Goal: Task Accomplishment & Management: Complete application form

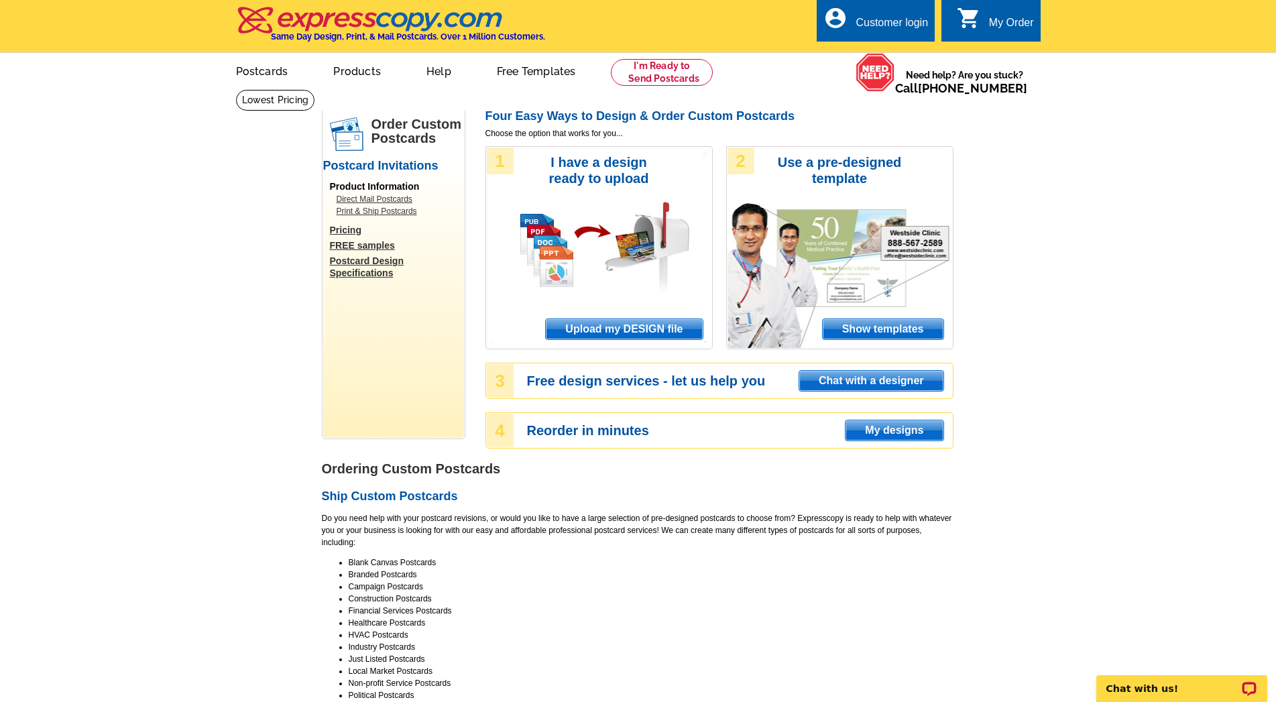
click at [908, 25] on div "Customer login" at bounding box center [892, 26] width 72 height 19
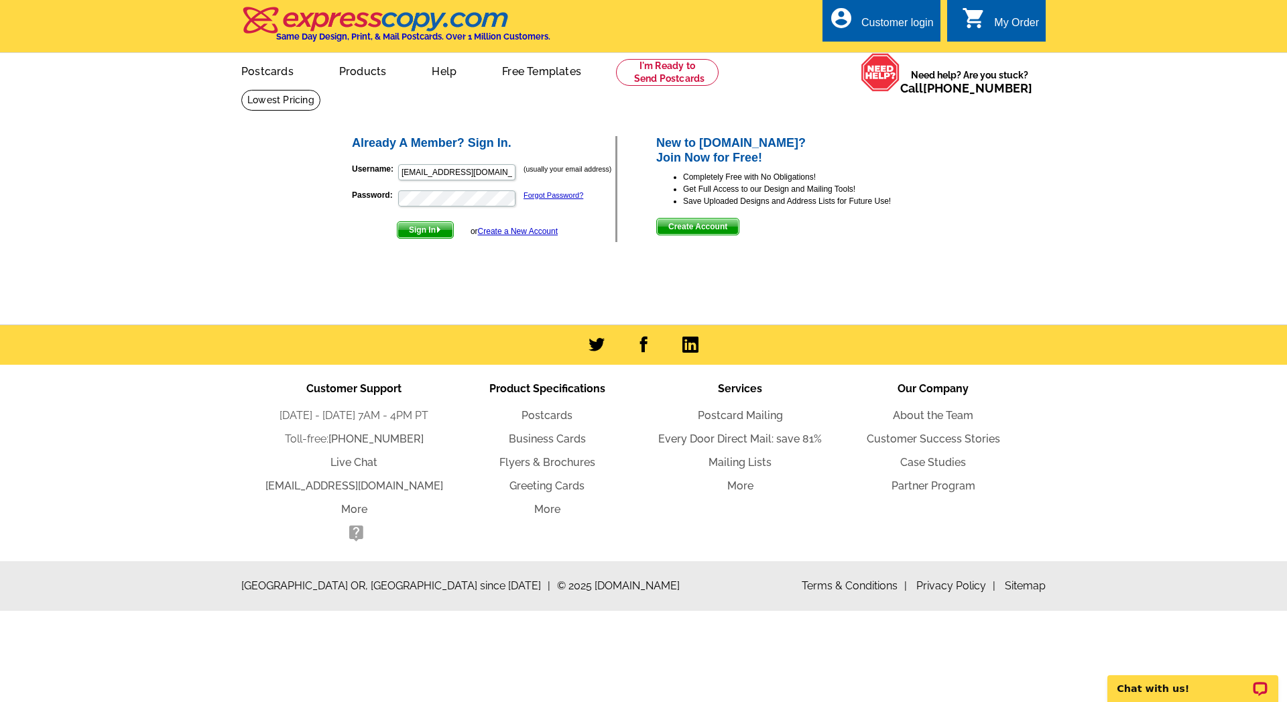
click at [525, 231] on link "Create a New Account" at bounding box center [518, 231] width 80 height 9
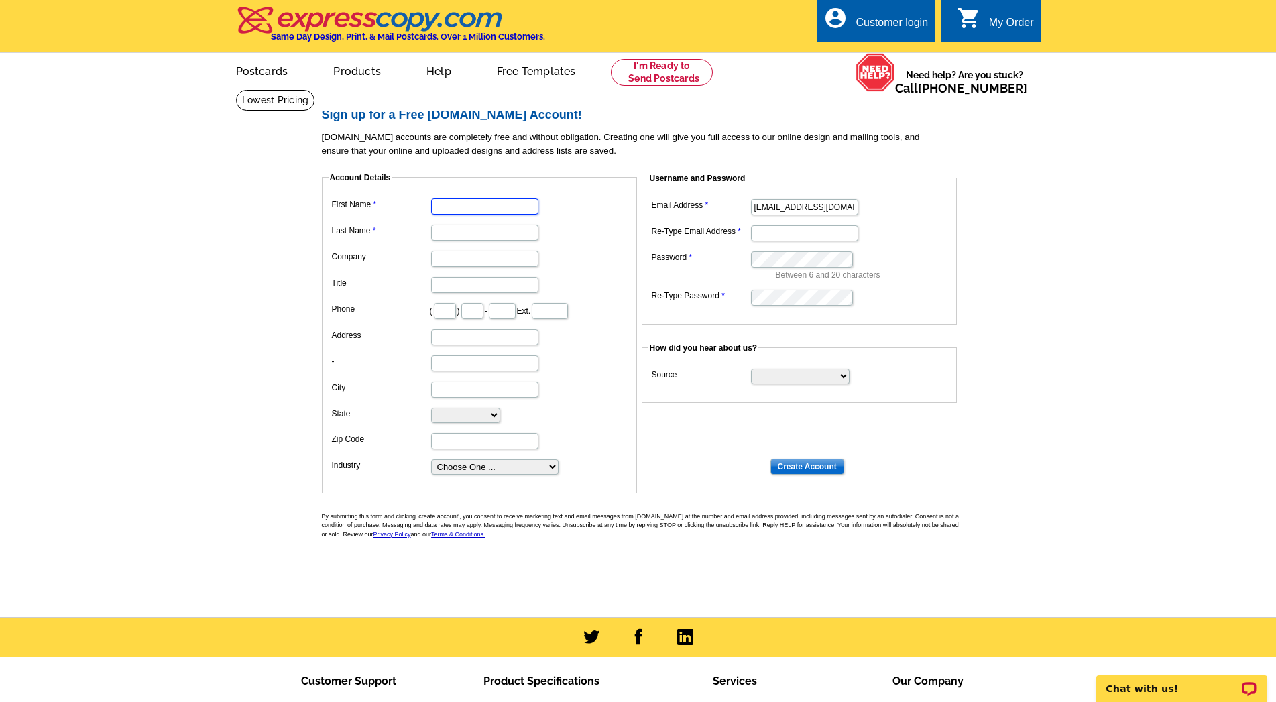
click at [464, 208] on input "First Name" at bounding box center [484, 206] width 107 height 16
type input "EdwardP"
click at [454, 233] on input "Last Name" at bounding box center [484, 233] width 107 height 16
type input "[PERSON_NAME]"
click at [564, 235] on dd "[PERSON_NAME]" at bounding box center [480, 231] width 302 height 21
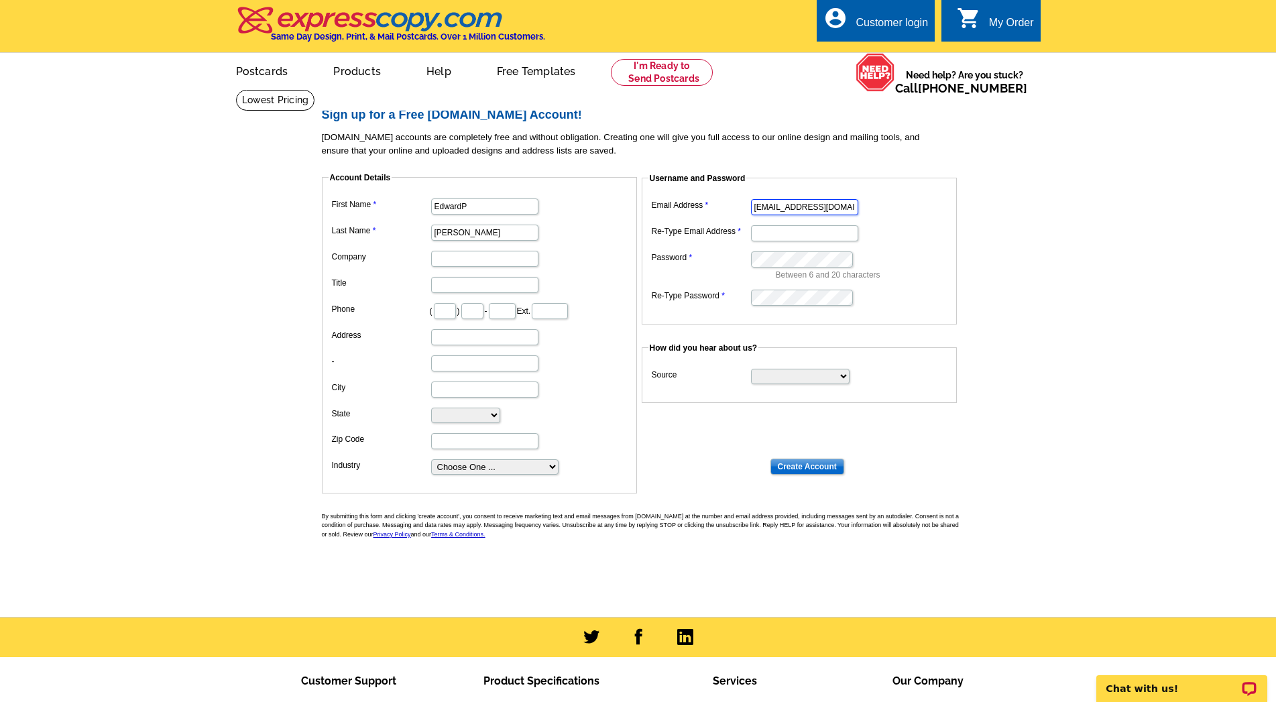
click at [841, 204] on input "[EMAIL_ADDRESS][DOMAIN_NAME]" at bounding box center [804, 207] width 107 height 16
type input "[EMAIL_ADDRESS][DOMAIN_NAME]"
click at [793, 230] on input "Re-Type Email Address" at bounding box center [804, 233] width 107 height 16
type input "[EMAIL_ADDRESS][DOMAIN_NAME]"
click at [461, 261] on input "Company" at bounding box center [484, 259] width 107 height 16
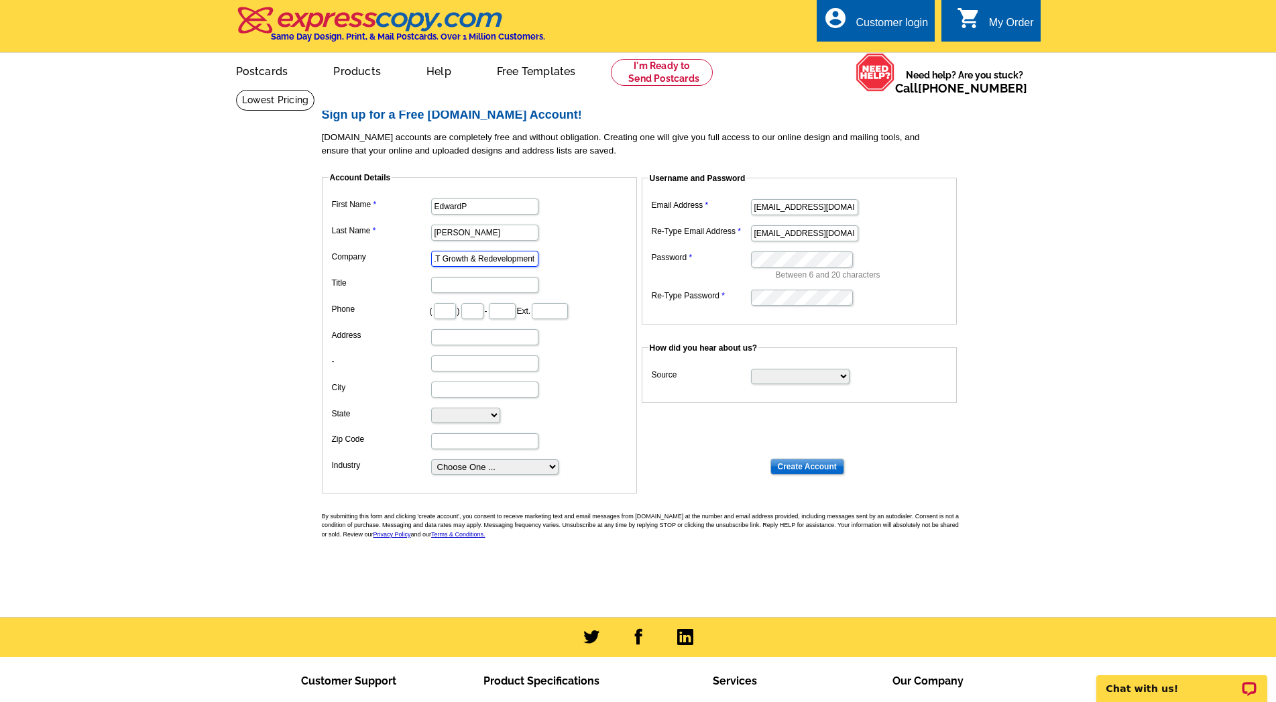
scroll to position [0, 7]
type input "LT Growth & Redevelopment"
click at [459, 288] on input "Title" at bounding box center [484, 285] width 107 height 16
type input "Board member"
click at [444, 312] on input "text" at bounding box center [445, 311] width 22 height 16
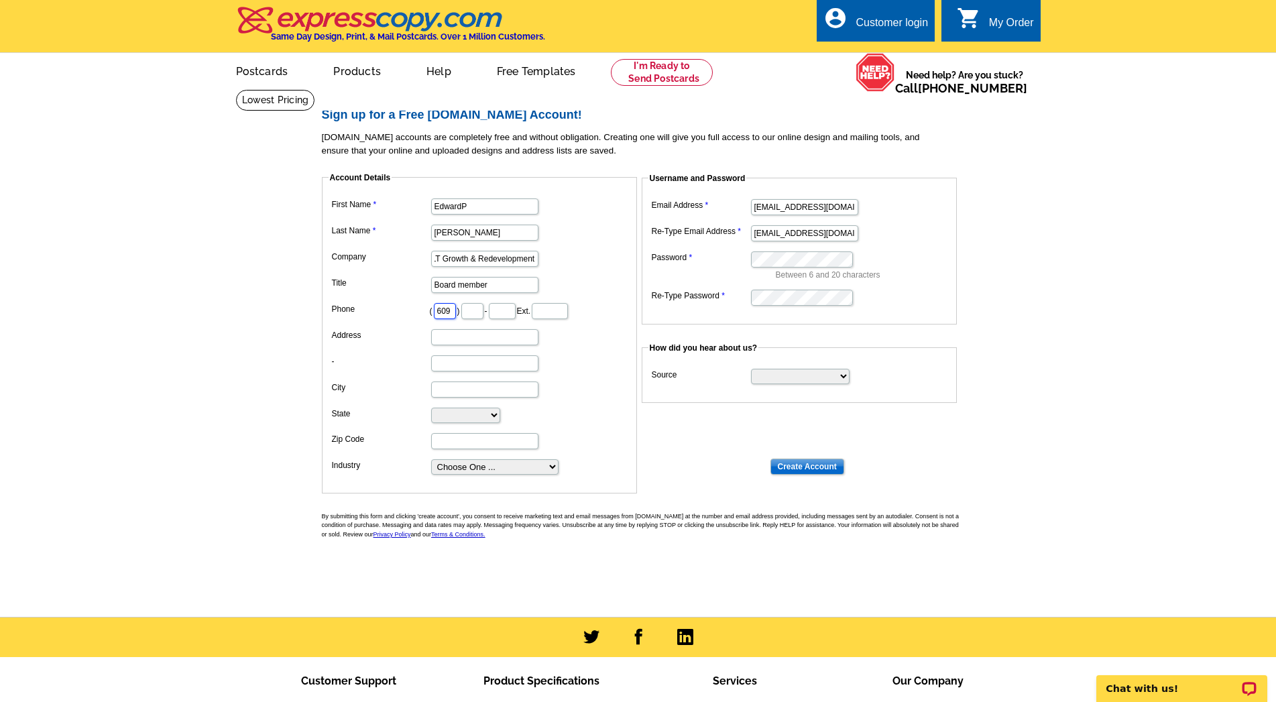
type input "609"
click at [478, 313] on input "text" at bounding box center [472, 311] width 22 height 16
type input "896"
click at [504, 312] on input "text" at bounding box center [502, 311] width 27 height 16
type input "1976"
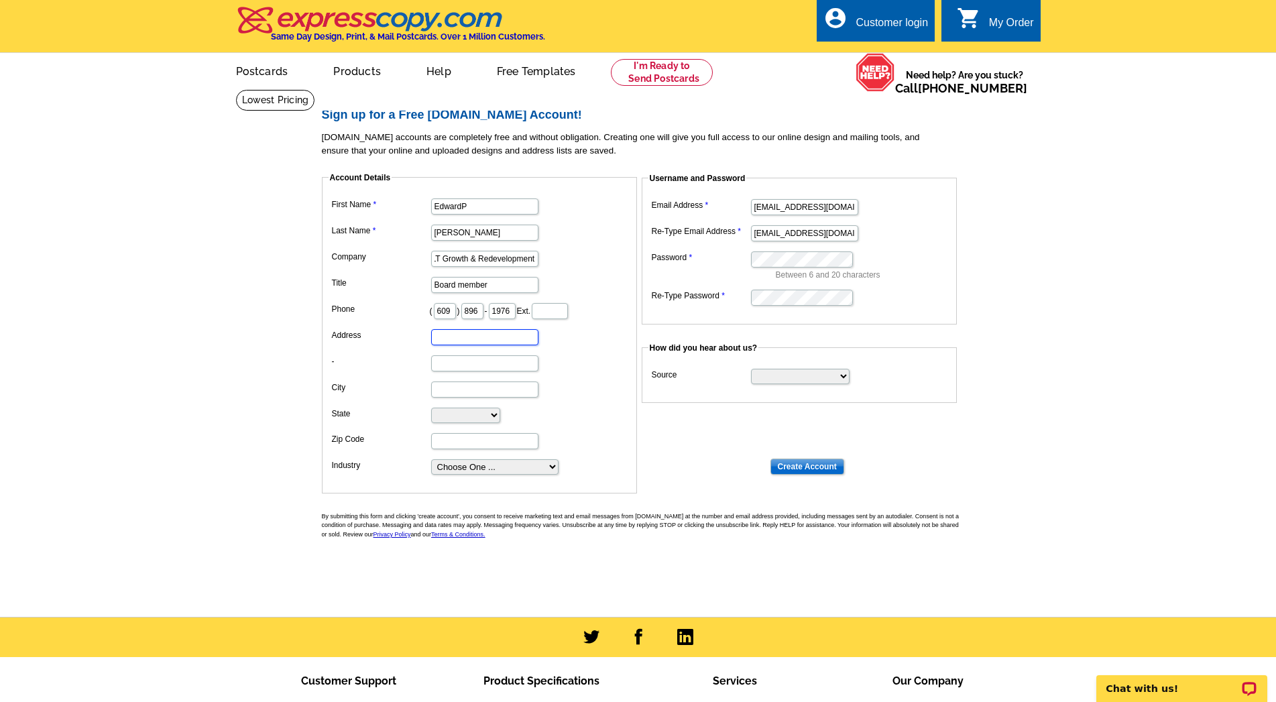
click at [479, 335] on input "Address" at bounding box center [484, 337] width 107 height 16
type input "[STREET_ADDRESS][PERSON_NAME]"
type input "[PERSON_NAME][GEOGRAPHIC_DATA]"
select select "NJ"
type input "08648"
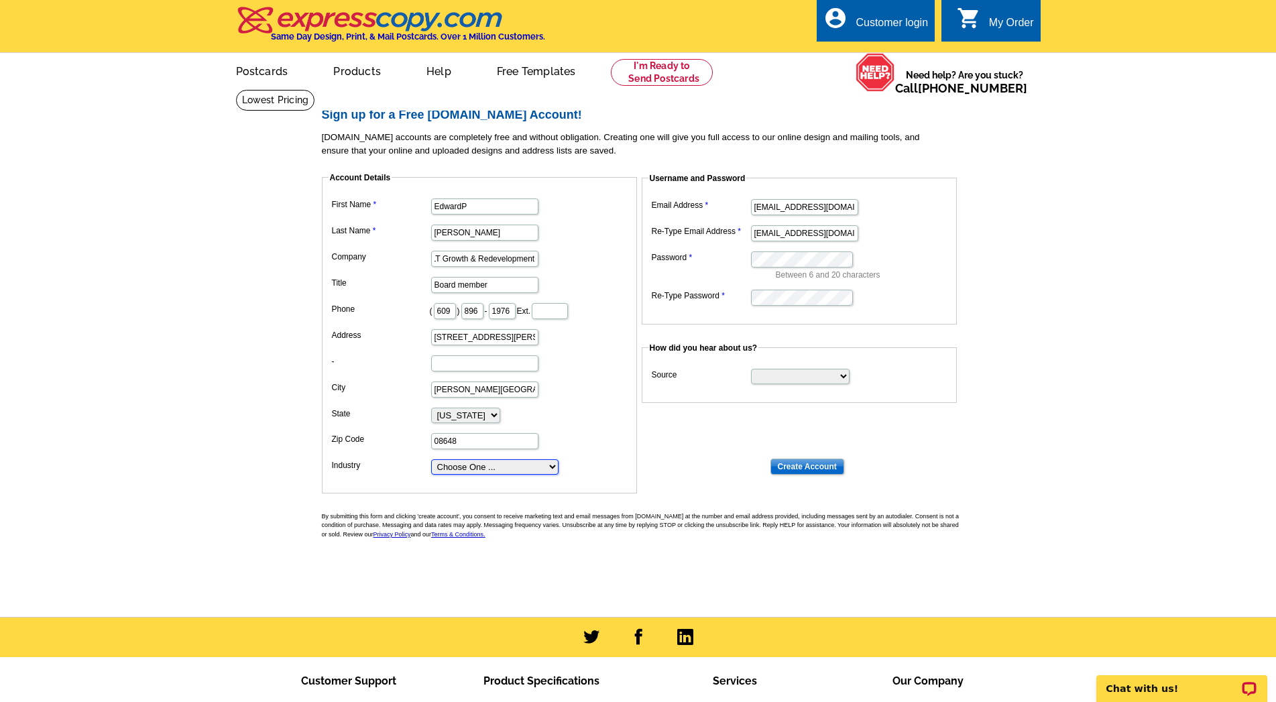
click at [431, 459] on select "Choose One ... Residential Real Estate Accounting Agriculture Architecture Arts…" at bounding box center [494, 466] width 127 height 15
select select "45"
click option "Government" at bounding box center [0, 0] width 0 height 0
click at [751, 369] on select "Search Engine Television Ad Direct Mail Postcard Email Referred by a friend Oth…" at bounding box center [800, 376] width 99 height 15
select select "referral"
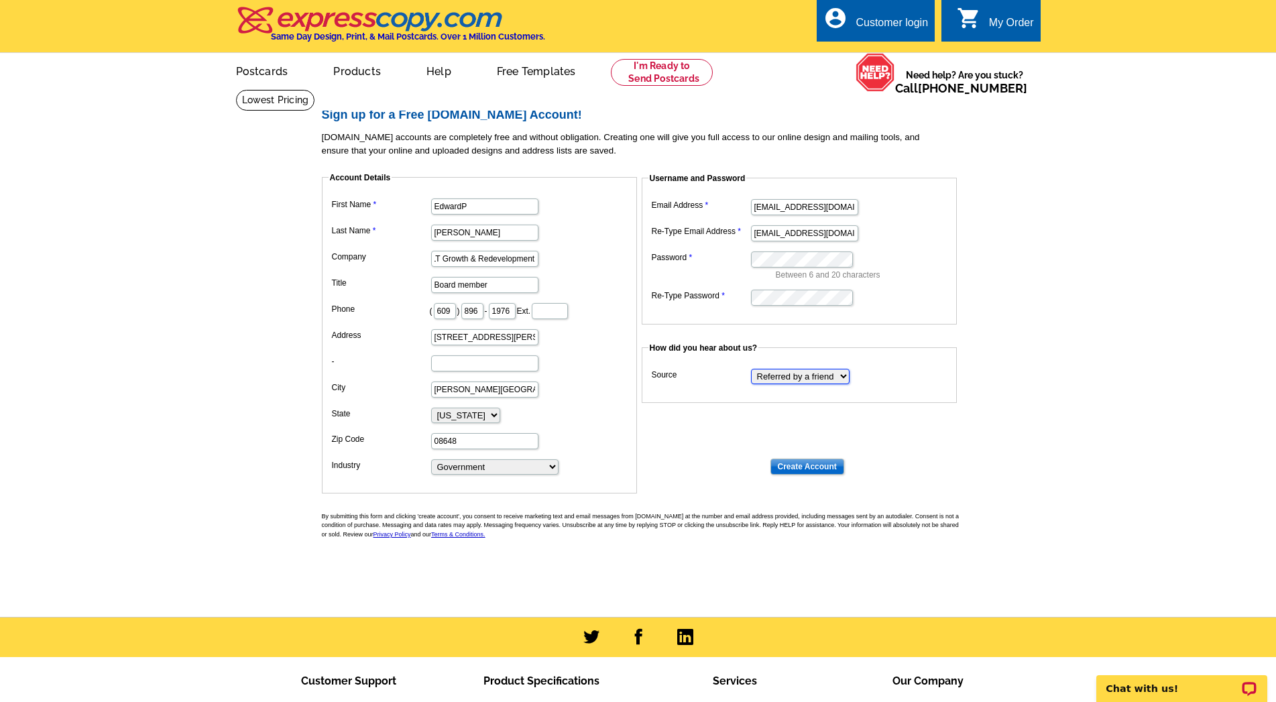
click option "Referred by a friend" at bounding box center [0, 0] width 0 height 0
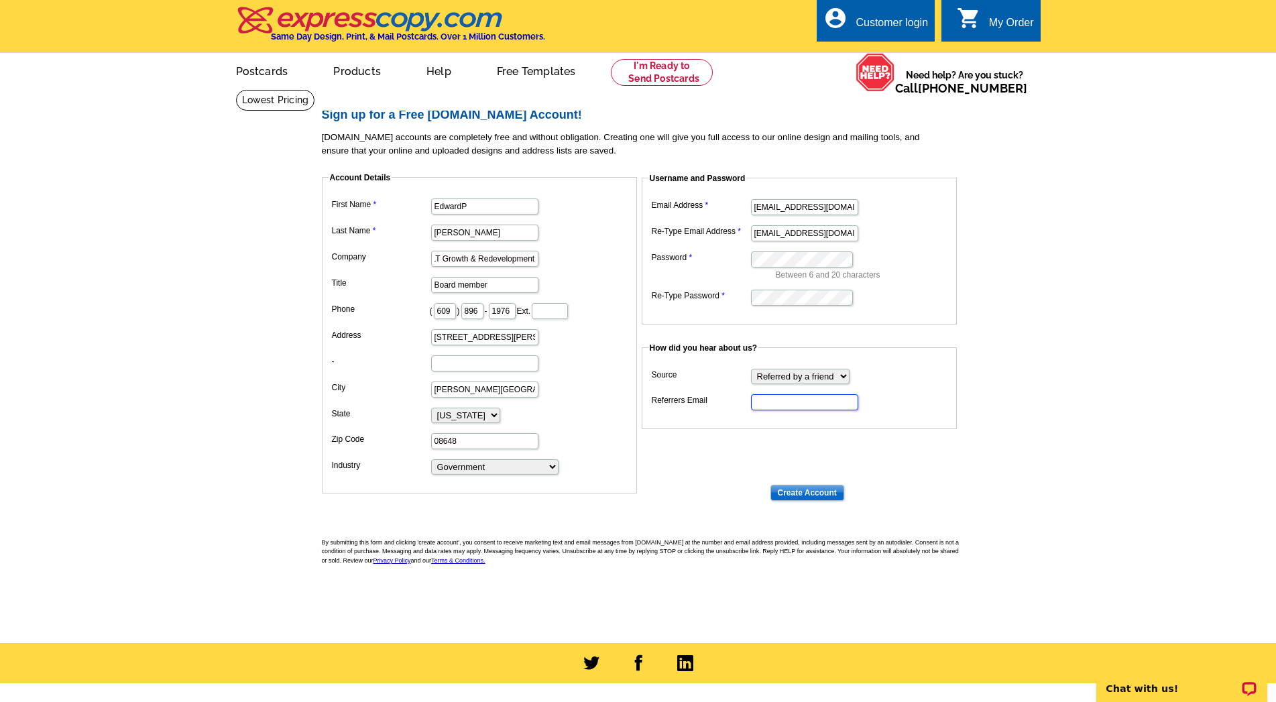
click at [804, 402] on input "Referrers Email" at bounding box center [804, 402] width 107 height 16
type input "[EMAIL_ADDRESS][DOMAIN_NAME]"
click at [1049, 422] on main "Sign up for a Free [DOMAIN_NAME] Account! [DOMAIN_NAME] accounts are completely…" at bounding box center [638, 366] width 1276 height 554
click at [817, 489] on input "Create Account" at bounding box center [807, 493] width 74 height 16
